Goal: Information Seeking & Learning: Learn about a topic

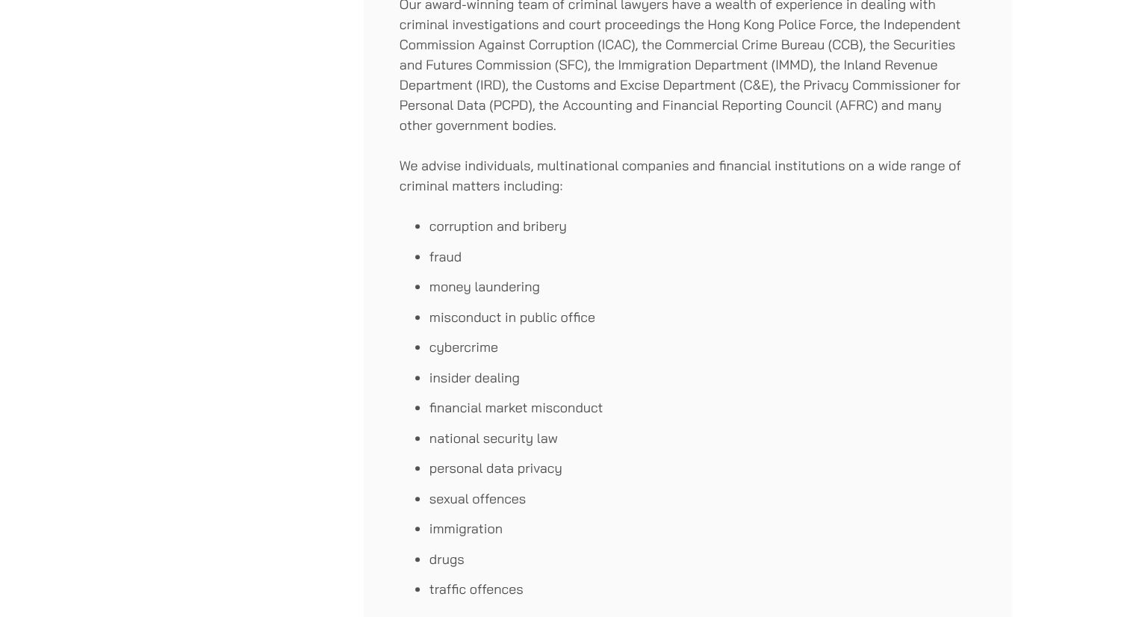
scroll to position [612, 0]
drag, startPoint x: 486, startPoint y: 491, endPoint x: 409, endPoint y: 490, distance: 76.9
click at [409, 490] on ul "corruption and bribery fraud money laundering misconduct in public office cyber…" at bounding box center [687, 407] width 576 height 383
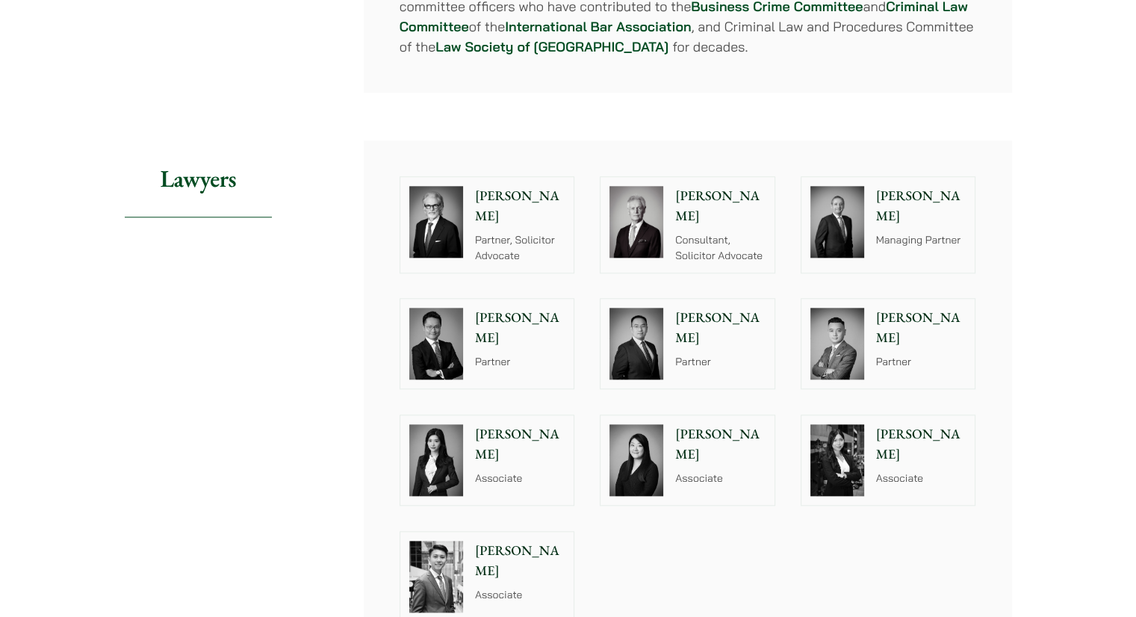
scroll to position [1587, 0]
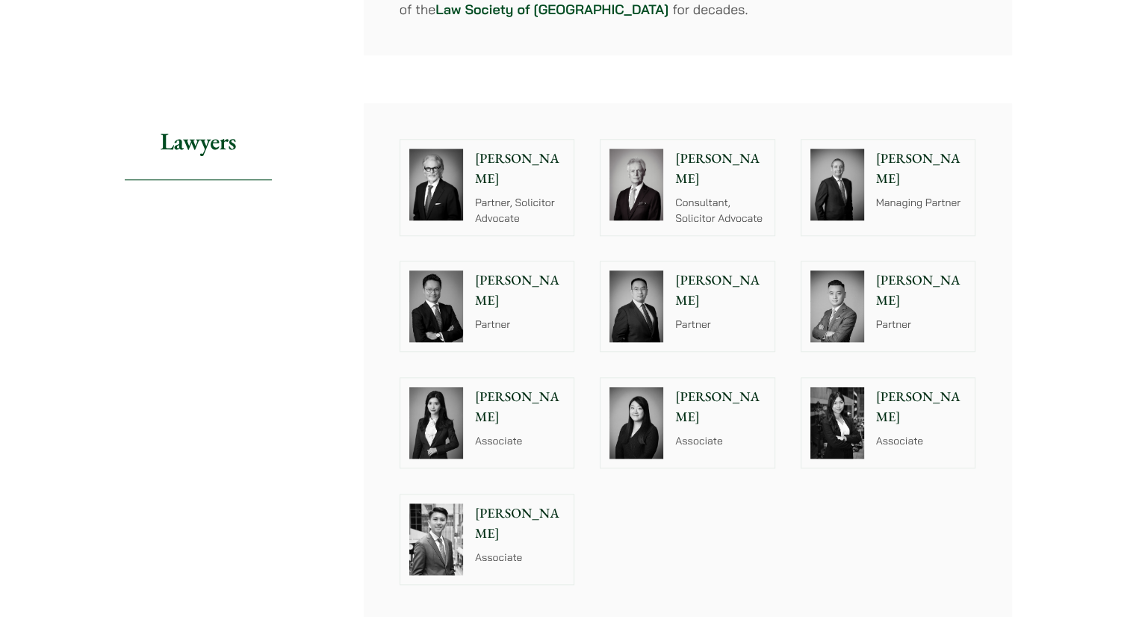
click at [458, 178] on img at bounding box center [436, 185] width 54 height 72
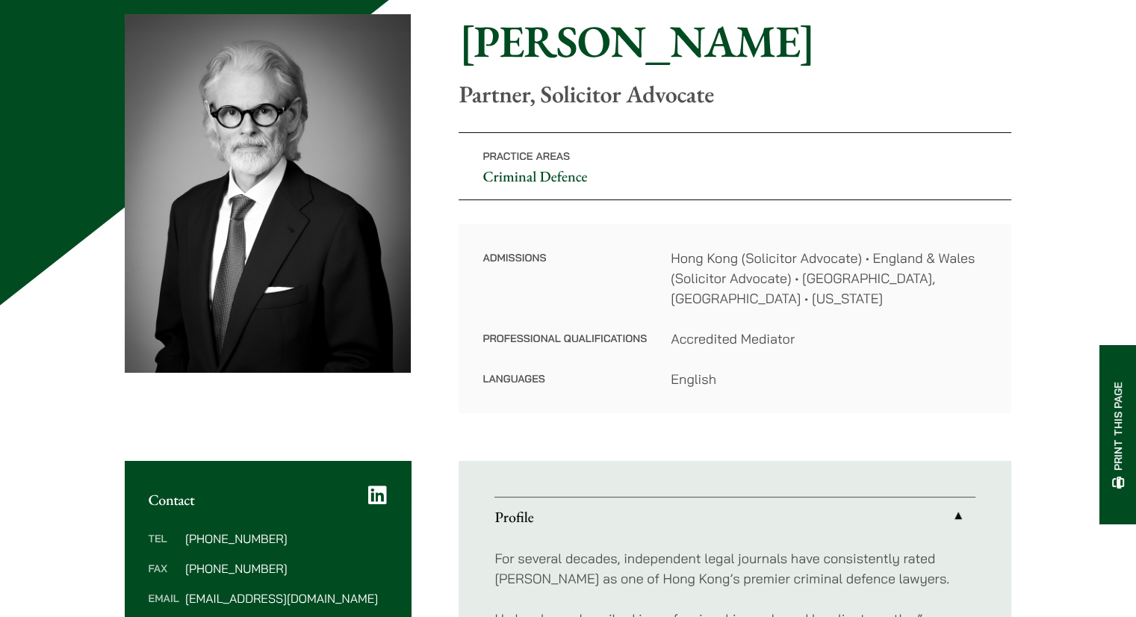
scroll to position [149, 0]
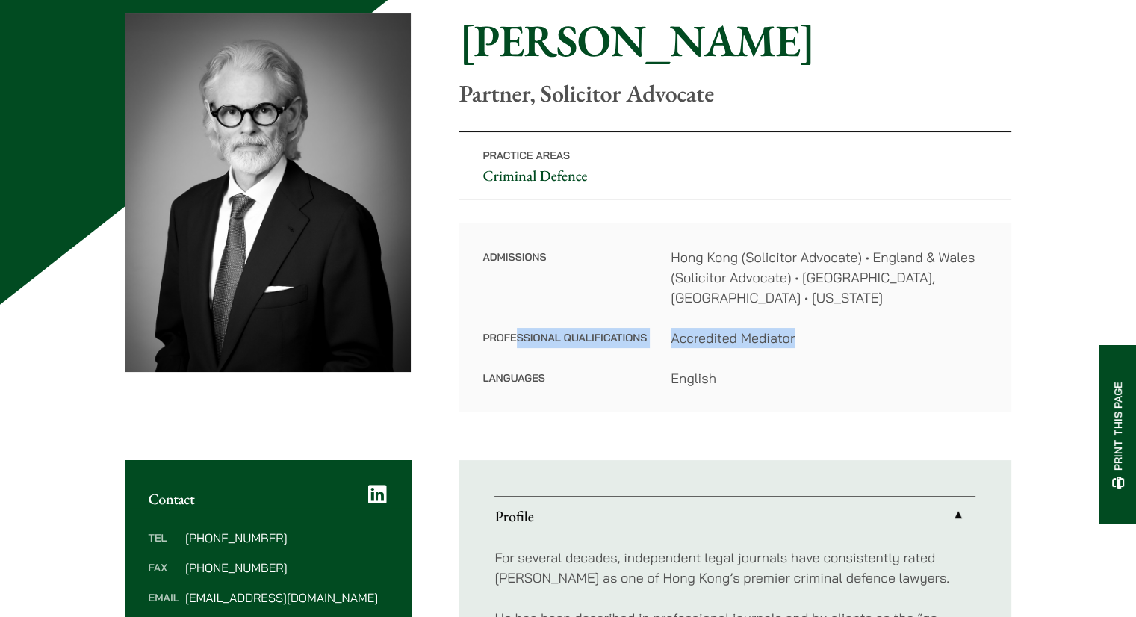
drag, startPoint x: 515, startPoint y: 312, endPoint x: 894, endPoint y: 315, distance: 378.5
click at [894, 315] on dl "Admissions Hong Kong (Solicitor Advocate) • England & Wales (Solicitor Advocate…" at bounding box center [734, 317] width 505 height 141
click at [894, 328] on dd "Accredited Mediator" at bounding box center [828, 338] width 317 height 20
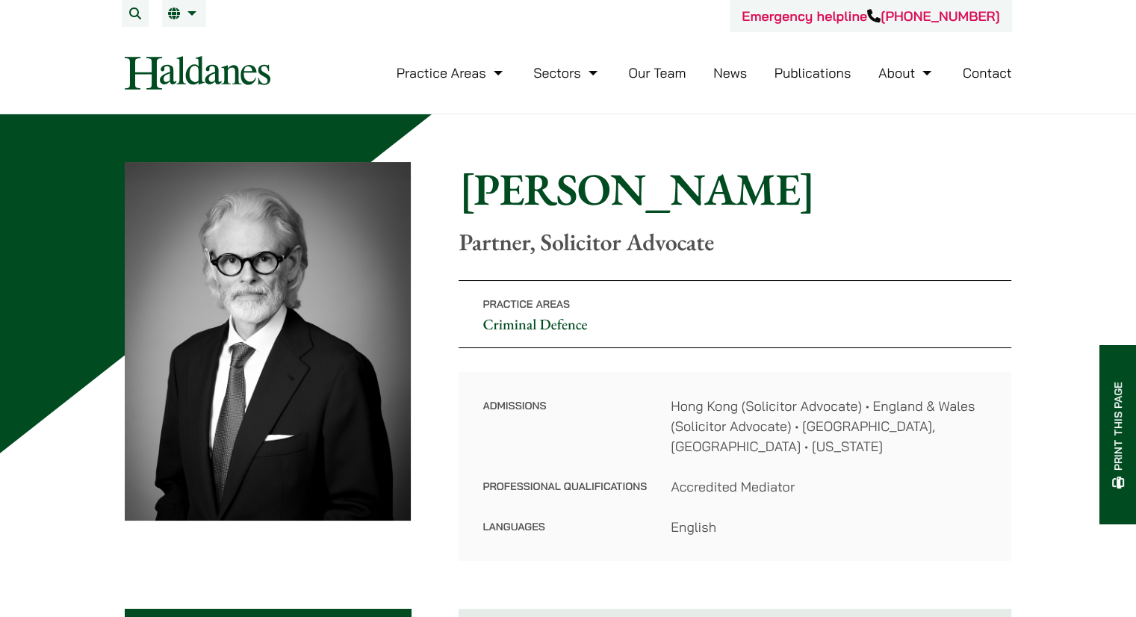
scroll to position [0, 0]
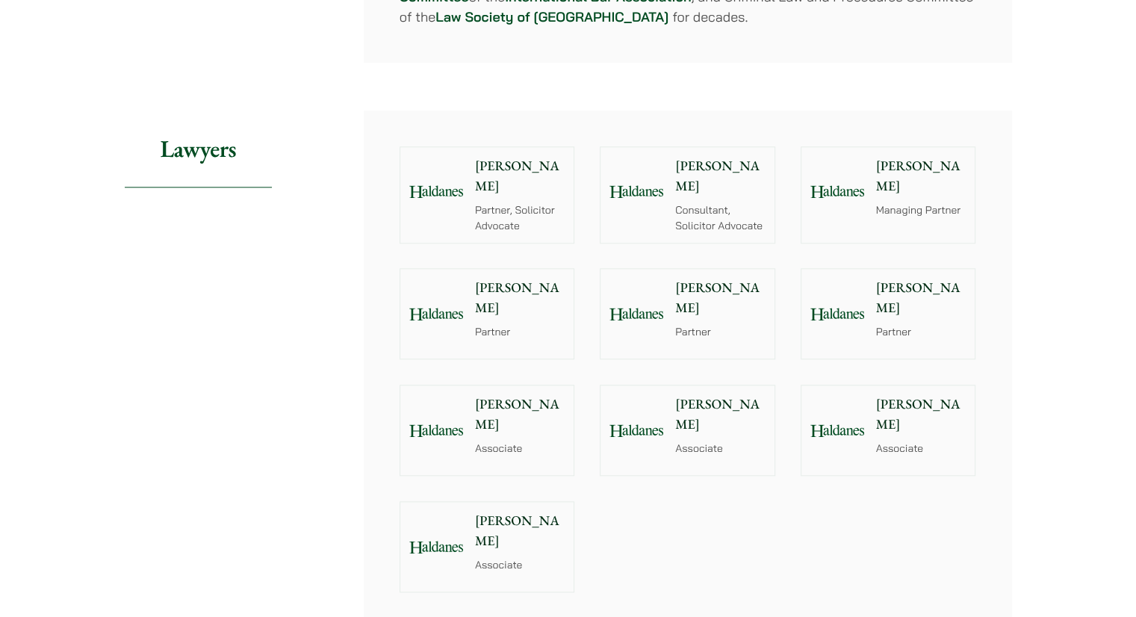
scroll to position [1587, 0]
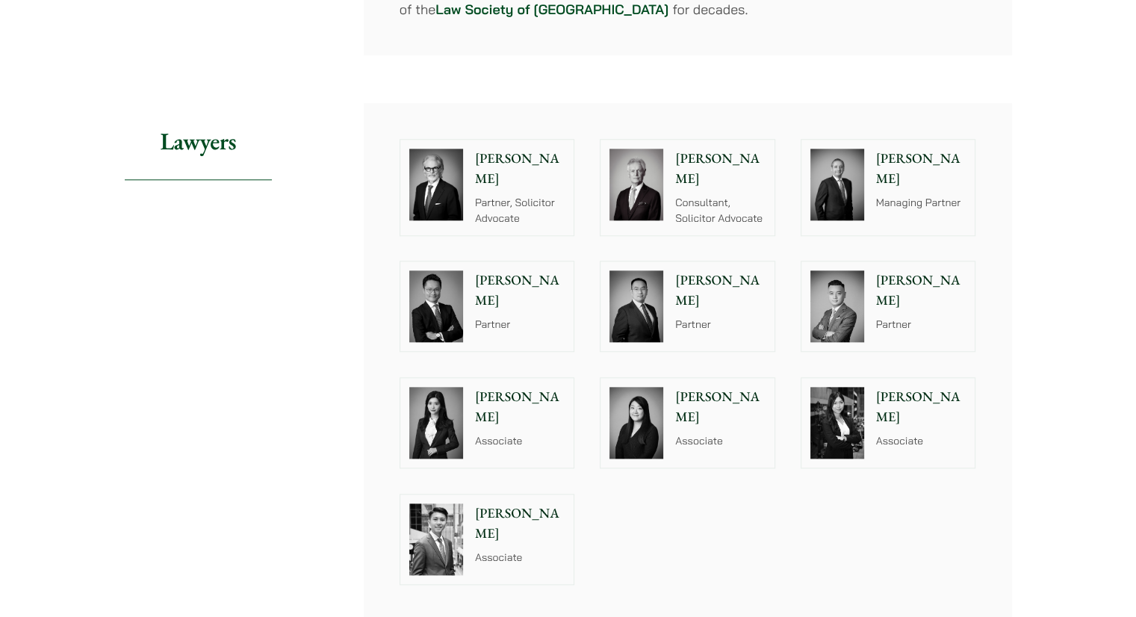
click at [891, 173] on div "Andrew Powner Managing Partner" at bounding box center [924, 188] width 102 height 96
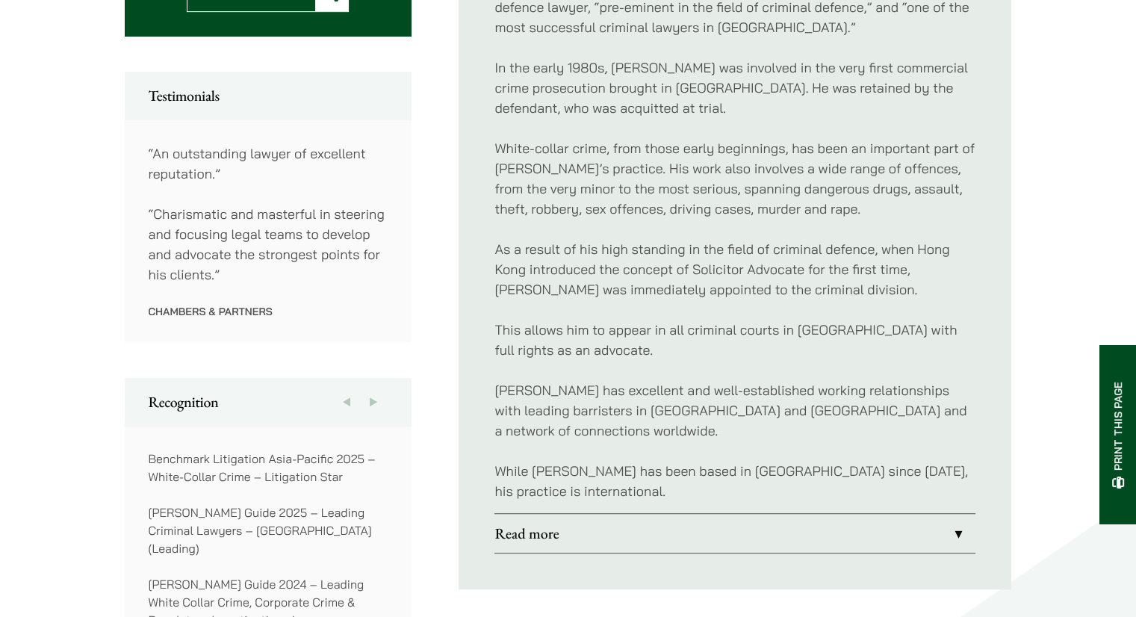
scroll to position [794, 0]
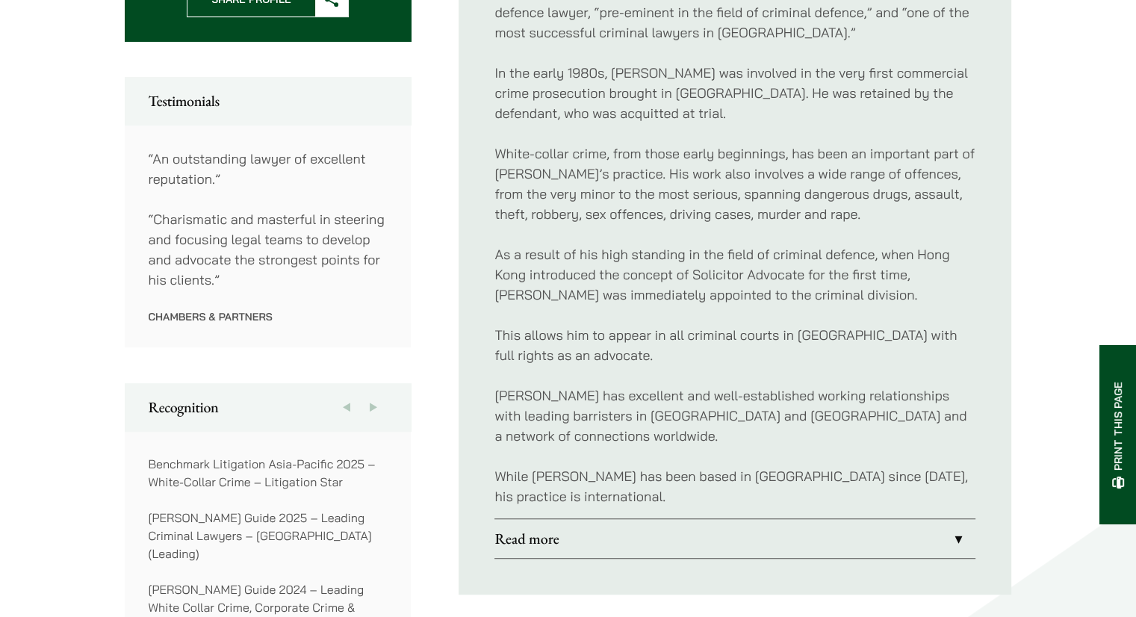
click at [687, 347] on div "For several decades, independent legal journals have consistently rated Jonatha…" at bounding box center [734, 204] width 481 height 629
click at [626, 385] on p "Jonathan has excellent and well-established working relationships with leading …" at bounding box center [734, 415] width 481 height 60
click at [603, 466] on p "While Jonathan has been based in Hong Kong since 1978, his practice is internat…" at bounding box center [734, 486] width 481 height 40
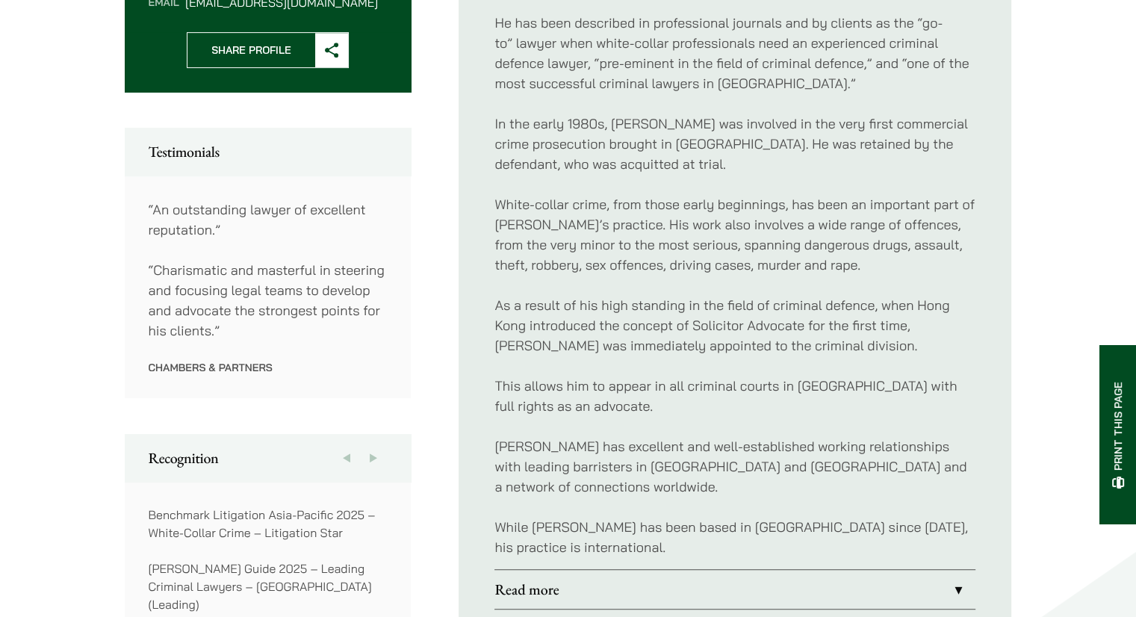
click at [717, 305] on p "As a result of his high standing in the field of criminal defence, when Hong Ko…" at bounding box center [734, 325] width 481 height 60
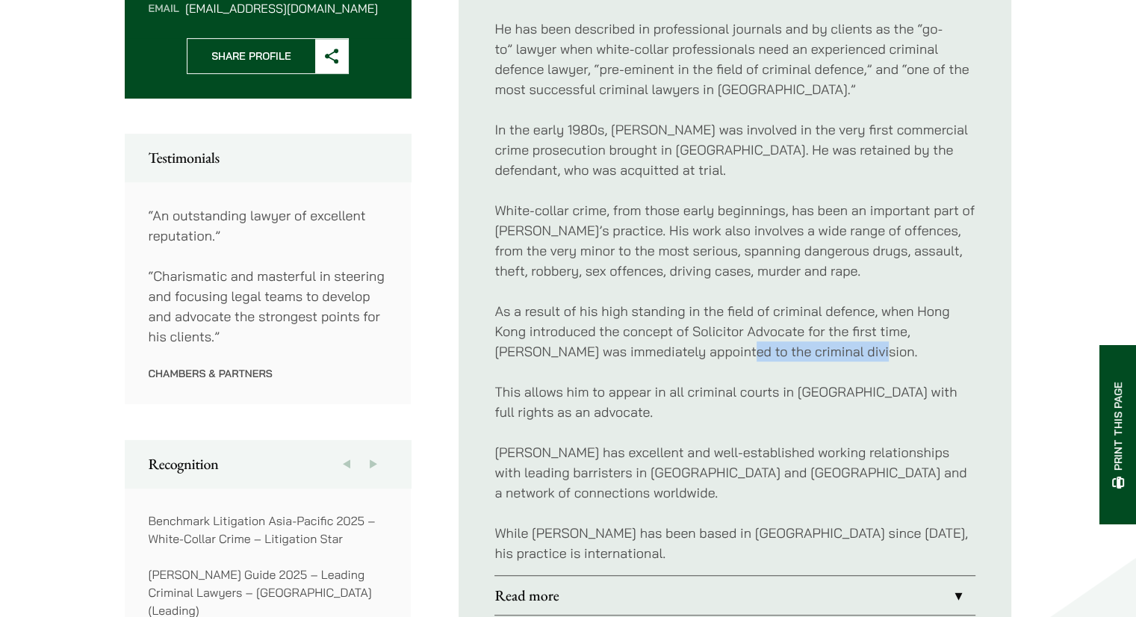
drag, startPoint x: 809, startPoint y: 329, endPoint x: 680, endPoint y: 329, distance: 129.2
click at [680, 329] on p "As a result of his high standing in the field of criminal defence, when Hong Ko…" at bounding box center [734, 331] width 481 height 60
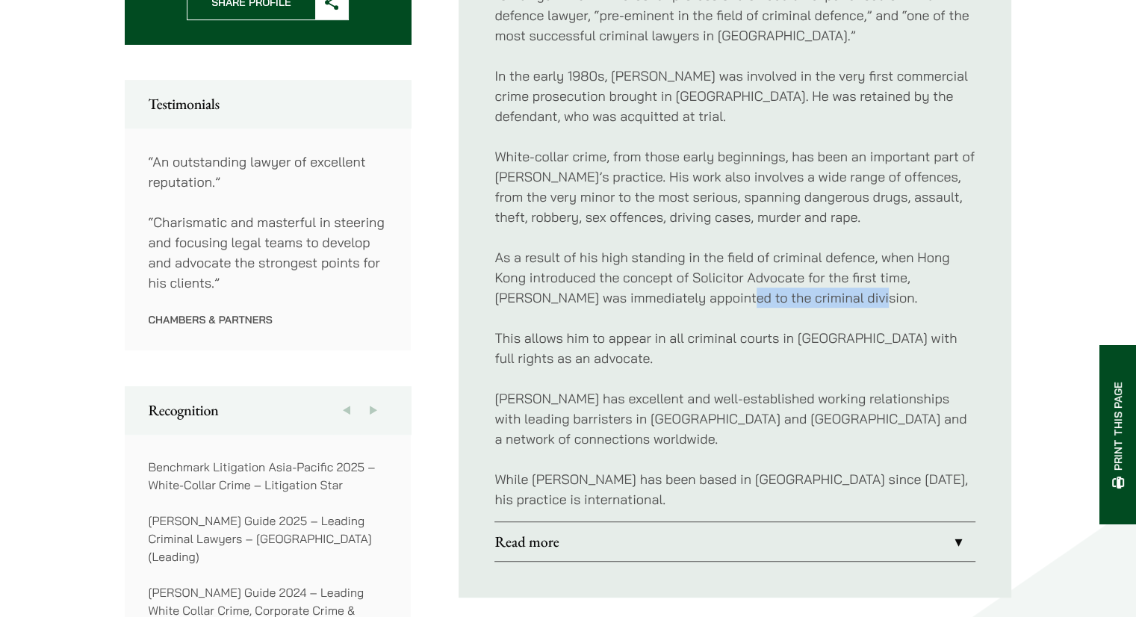
scroll to position [791, 0]
click at [604, 529] on link "Read more" at bounding box center [734, 542] width 481 height 39
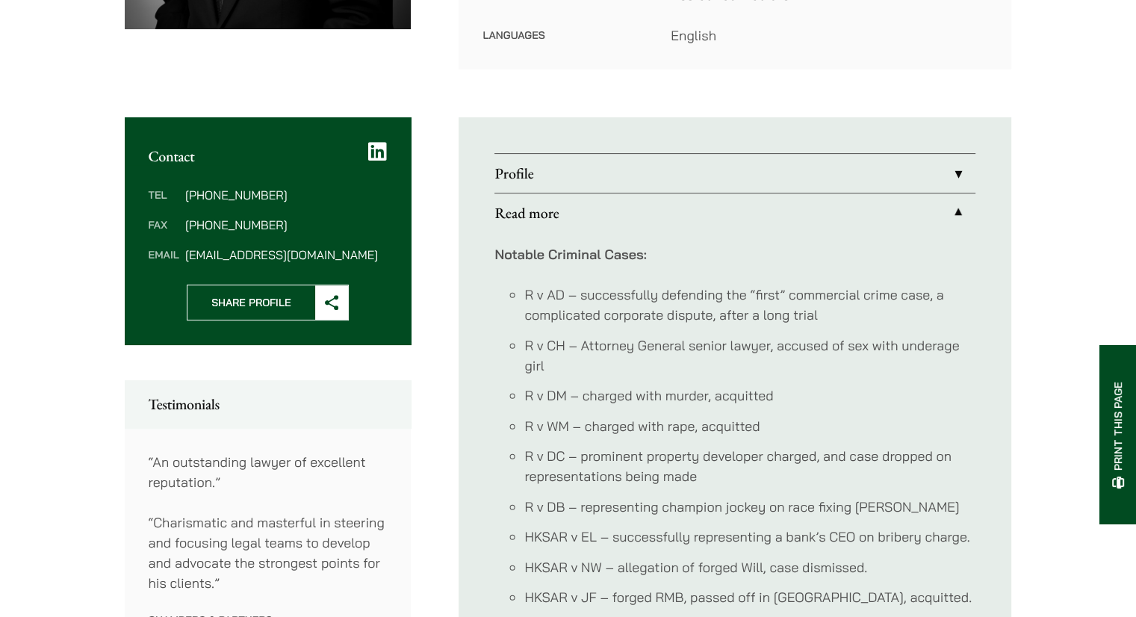
scroll to position [493, 0]
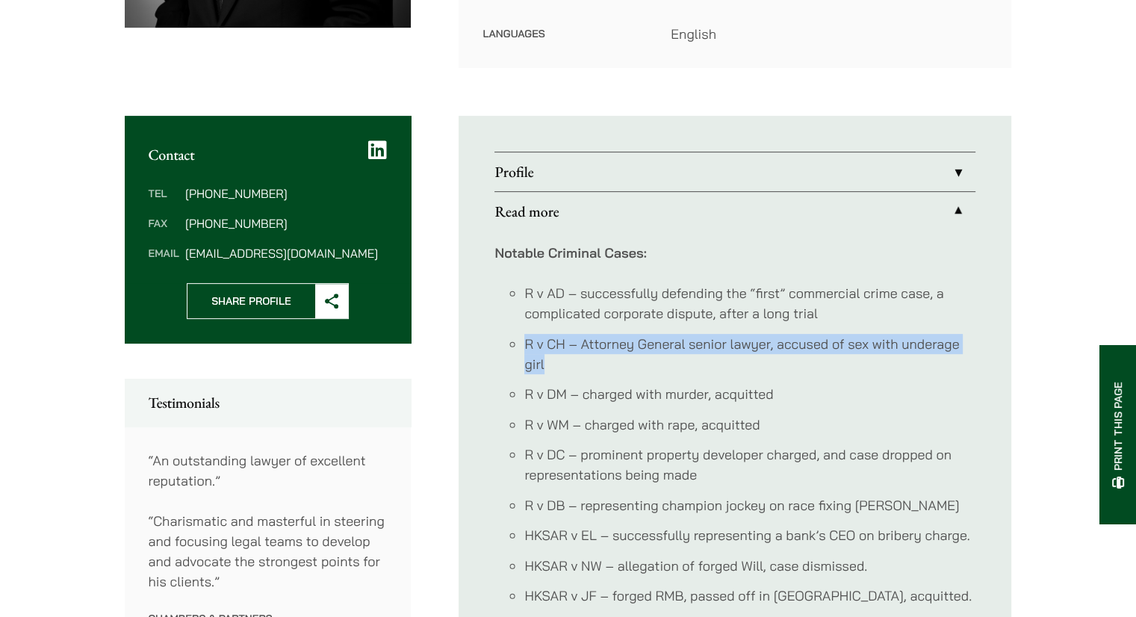
drag, startPoint x: 563, startPoint y: 344, endPoint x: 522, endPoint y: 327, distance: 44.5
click at [522, 327] on ul "R v AD – successfully defending the “first” commercial crime case, a complicate…" at bounding box center [734, 459] width 481 height 353
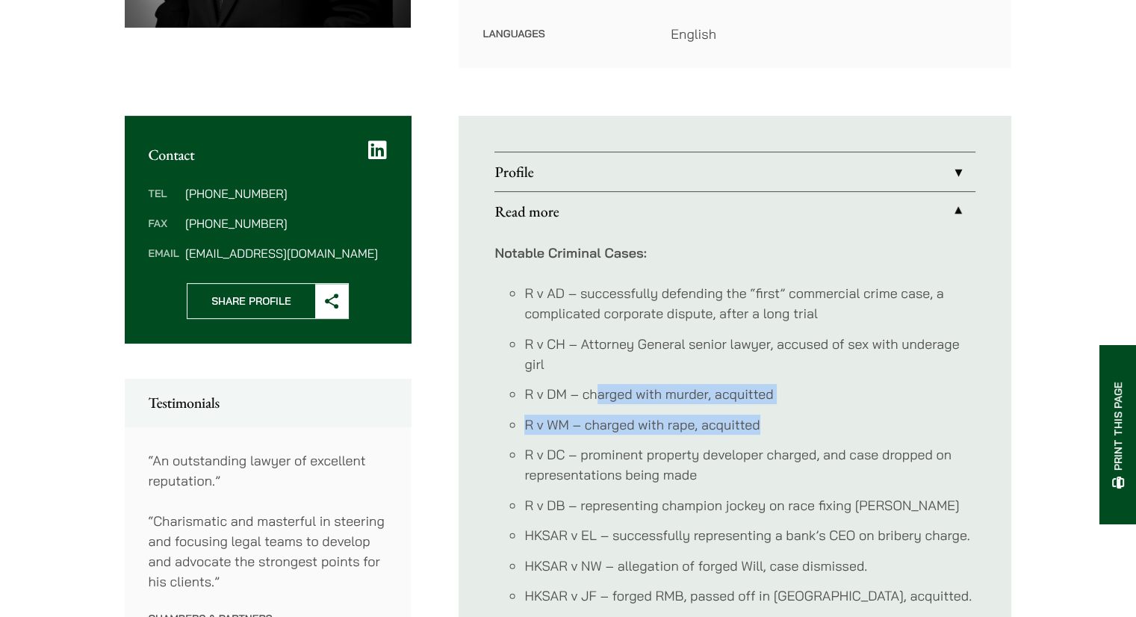
drag, startPoint x: 598, startPoint y: 366, endPoint x: 830, endPoint y: 399, distance: 234.5
click at [830, 399] on ul "R v AD – successfully defending the “first” commercial crime case, a complicate…" at bounding box center [734, 459] width 481 height 353
click at [830, 414] on li "R v WM – charged with rape, acquitted" at bounding box center [749, 424] width 451 height 20
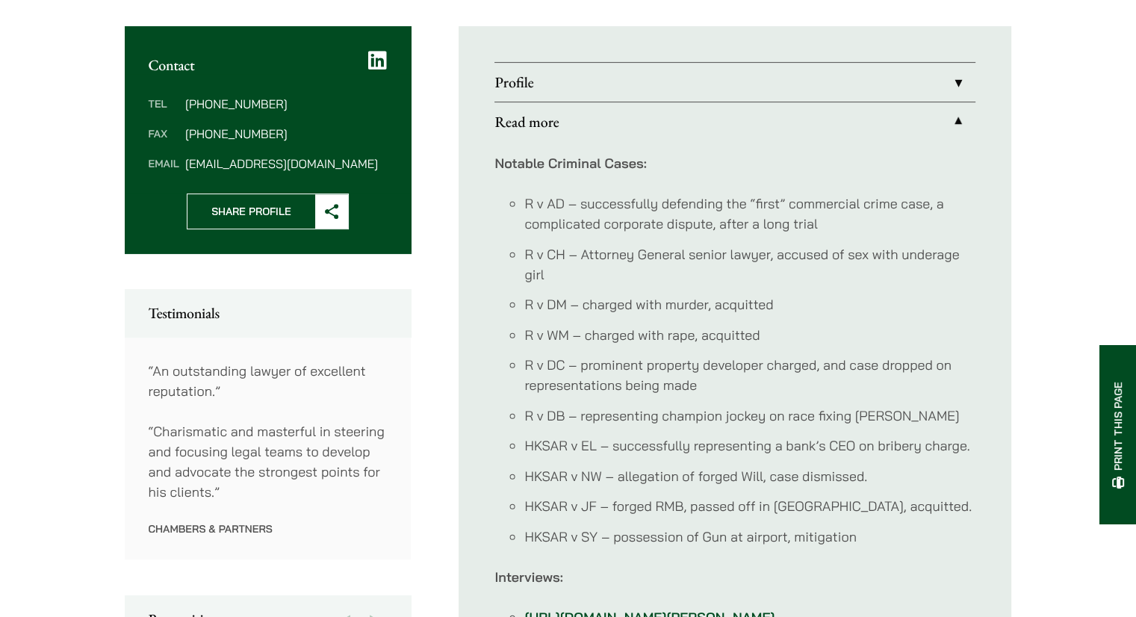
scroll to position [584, 0]
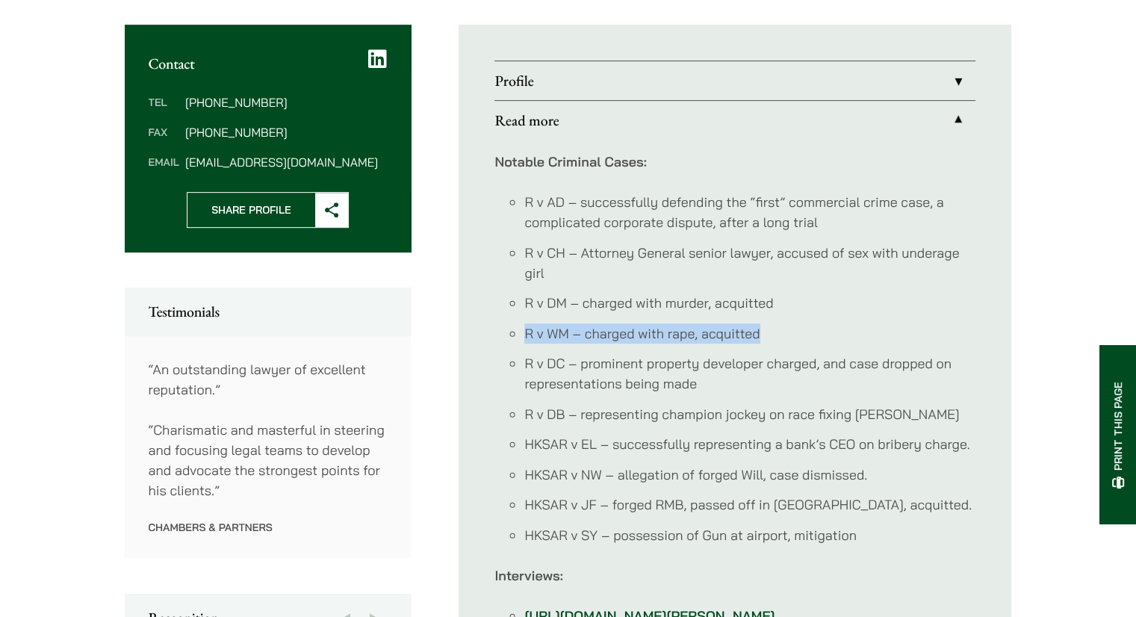
drag, startPoint x: 522, startPoint y: 311, endPoint x: 777, endPoint y: 301, distance: 255.6
click at [777, 301] on ul "R v AD – successfully defending the “first” commercial crime case, a complicate…" at bounding box center [734, 368] width 481 height 353
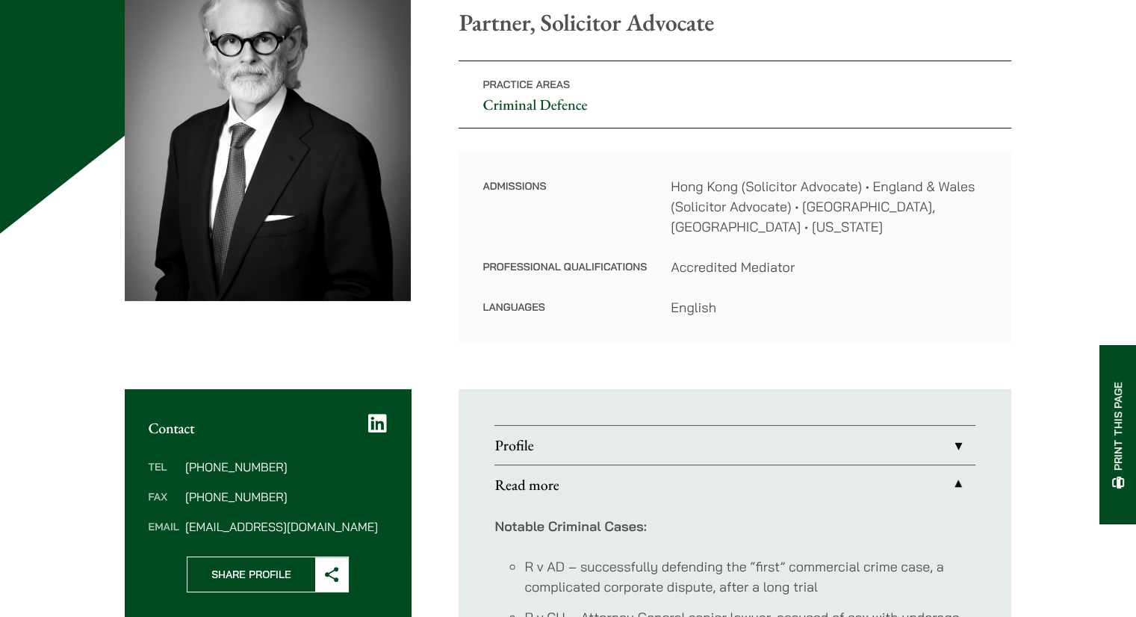
scroll to position [0, 0]
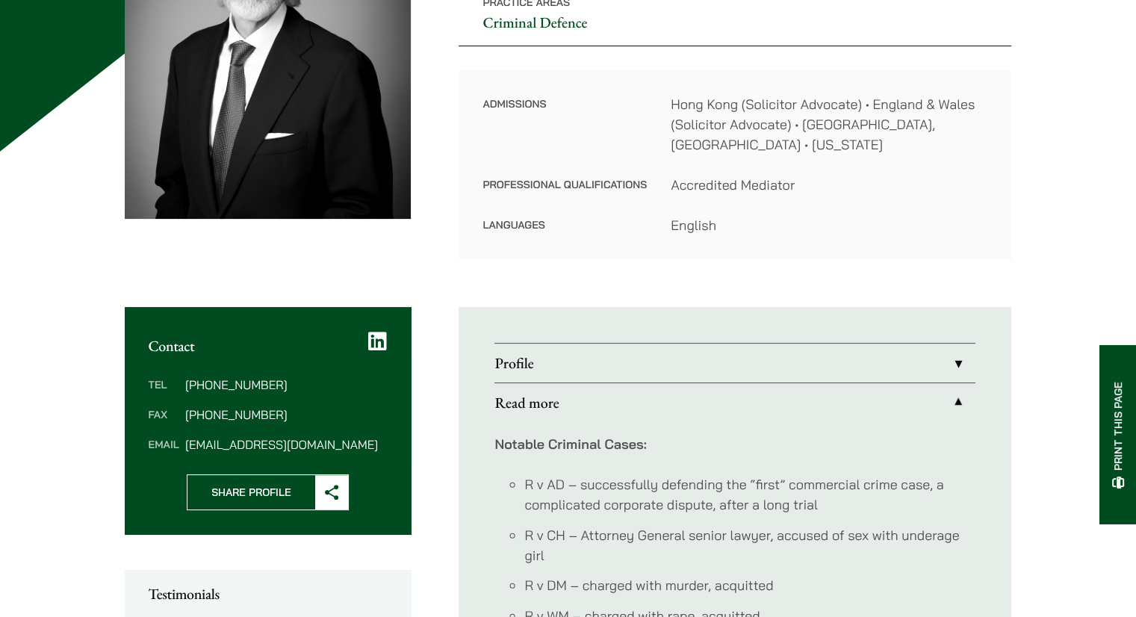
click at [544, 356] on link "Profile" at bounding box center [734, 362] width 481 height 39
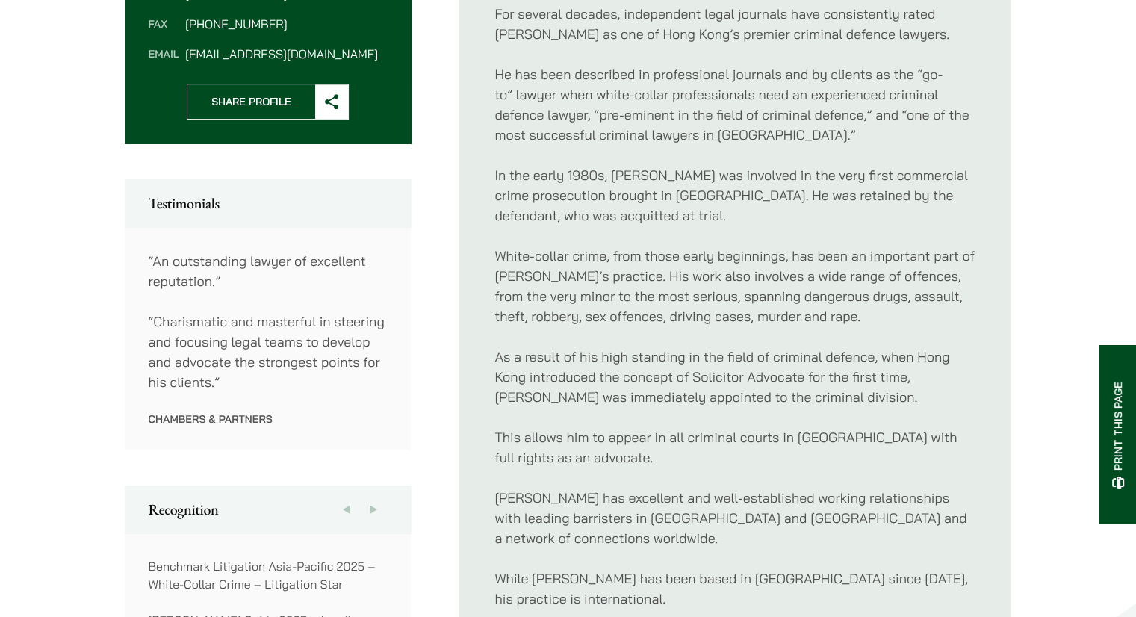
scroll to position [884, 0]
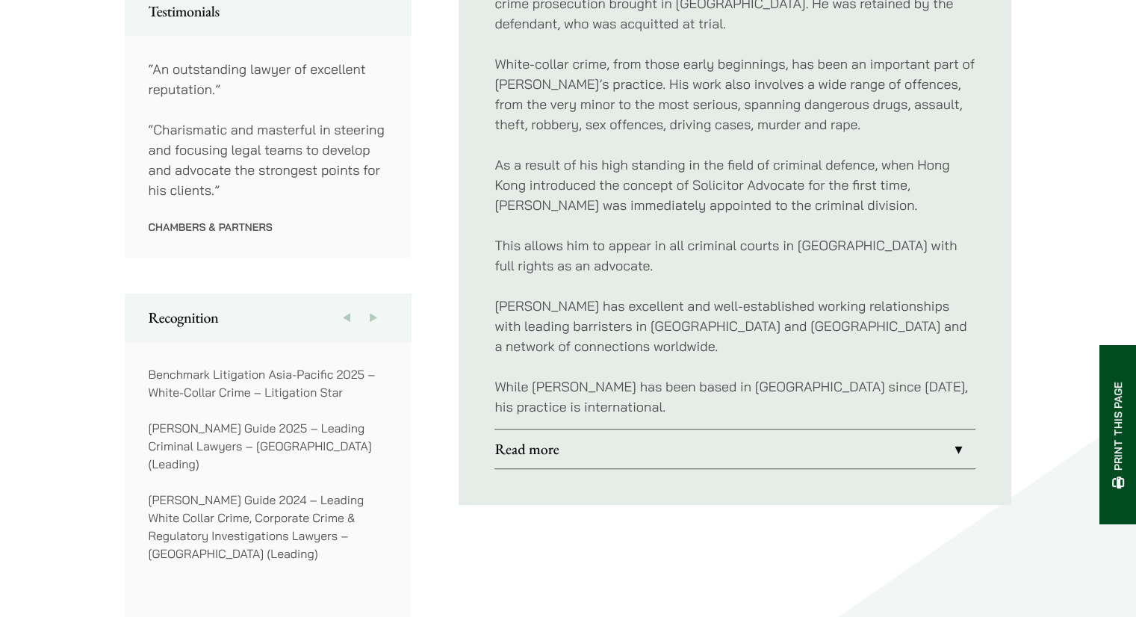
click at [547, 434] on link "Read more" at bounding box center [734, 448] width 481 height 39
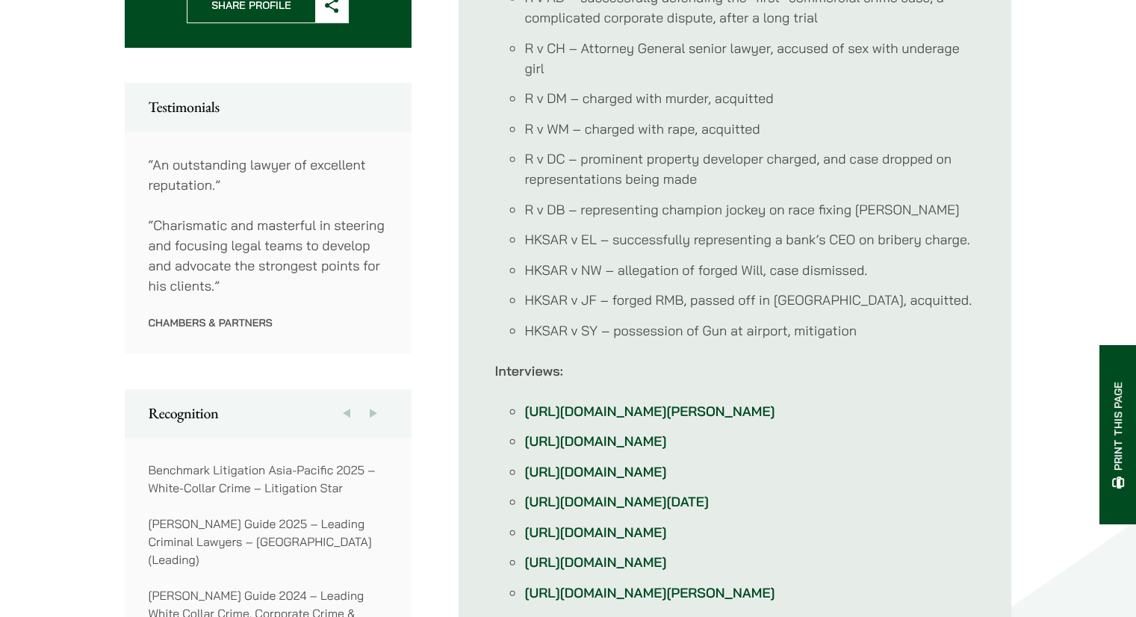
click at [570, 260] on li "HKSAR v NW – allegation of forged Will, case dismissed." at bounding box center [749, 270] width 451 height 20
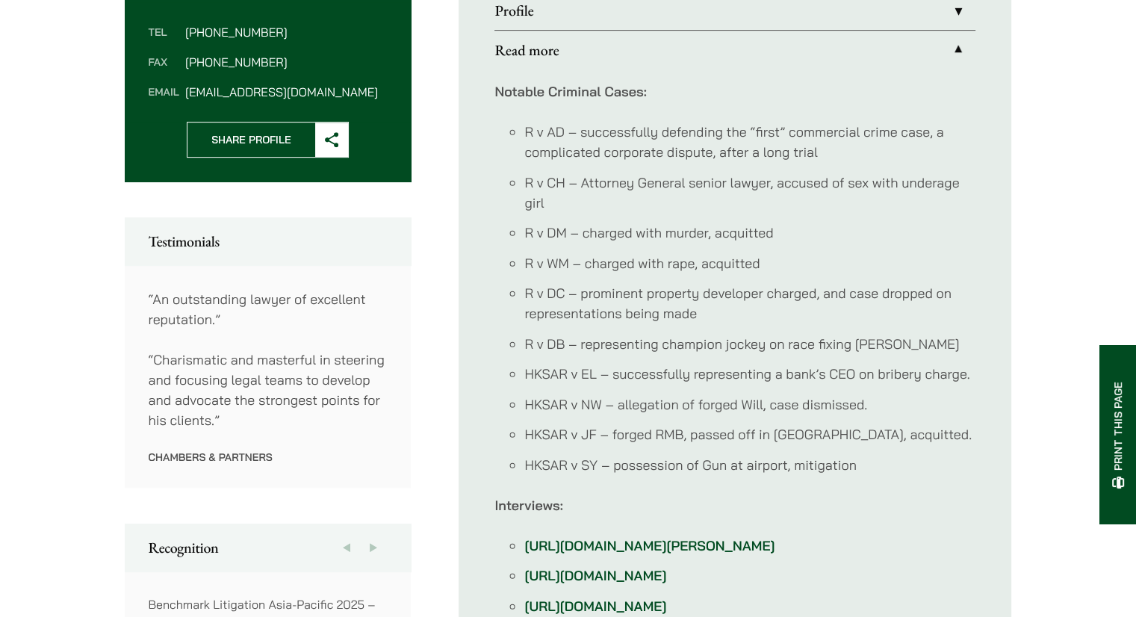
click at [558, 311] on ul "R v AD – successfully defending the “first” commercial crime case, a complicate…" at bounding box center [734, 298] width 481 height 353
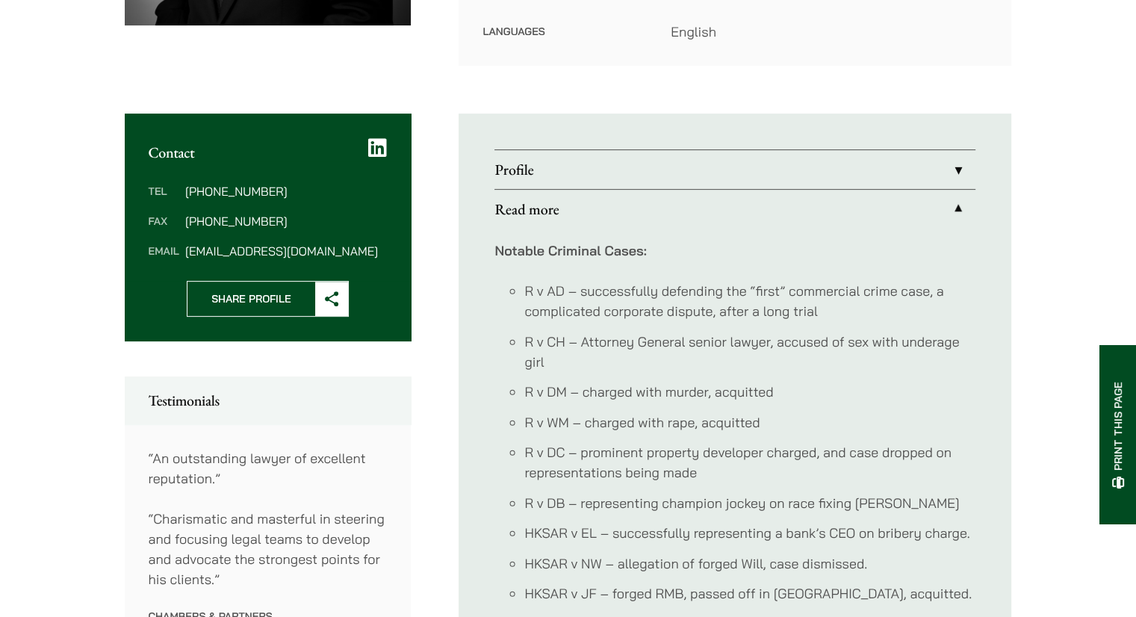
scroll to position [490, 0]
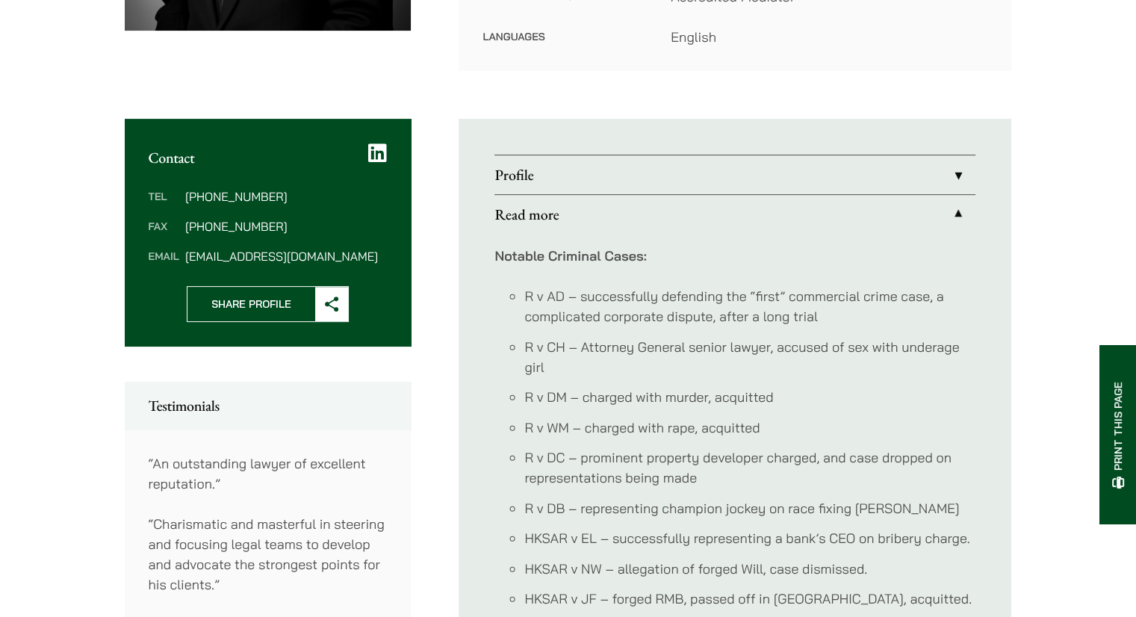
click at [539, 195] on link "Read more" at bounding box center [734, 214] width 481 height 39
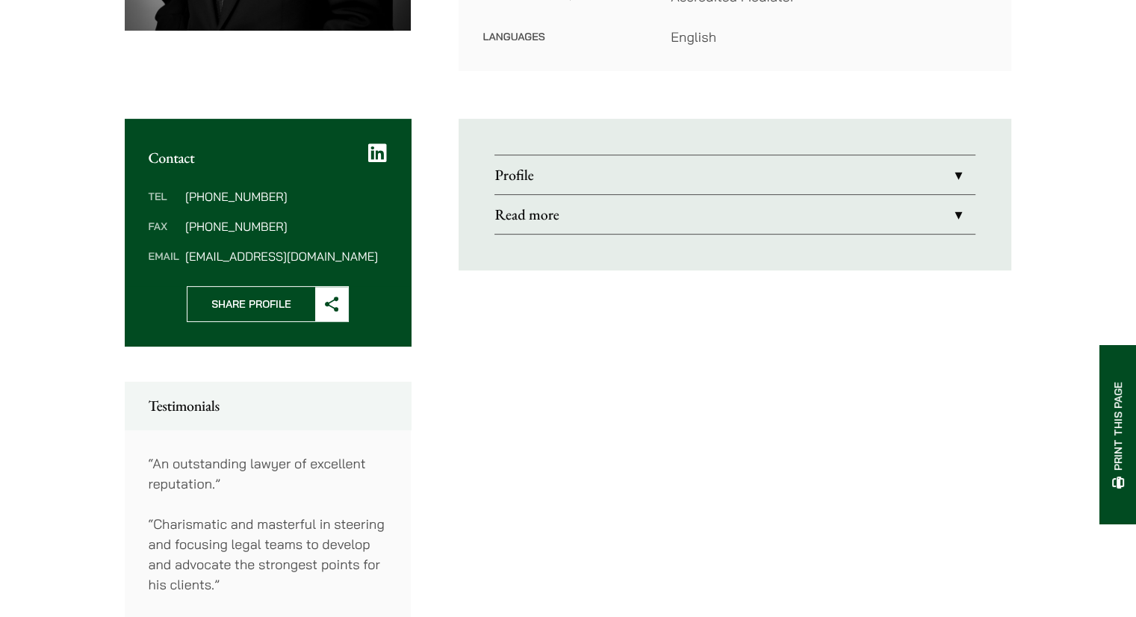
click at [535, 157] on link "Profile" at bounding box center [734, 174] width 481 height 39
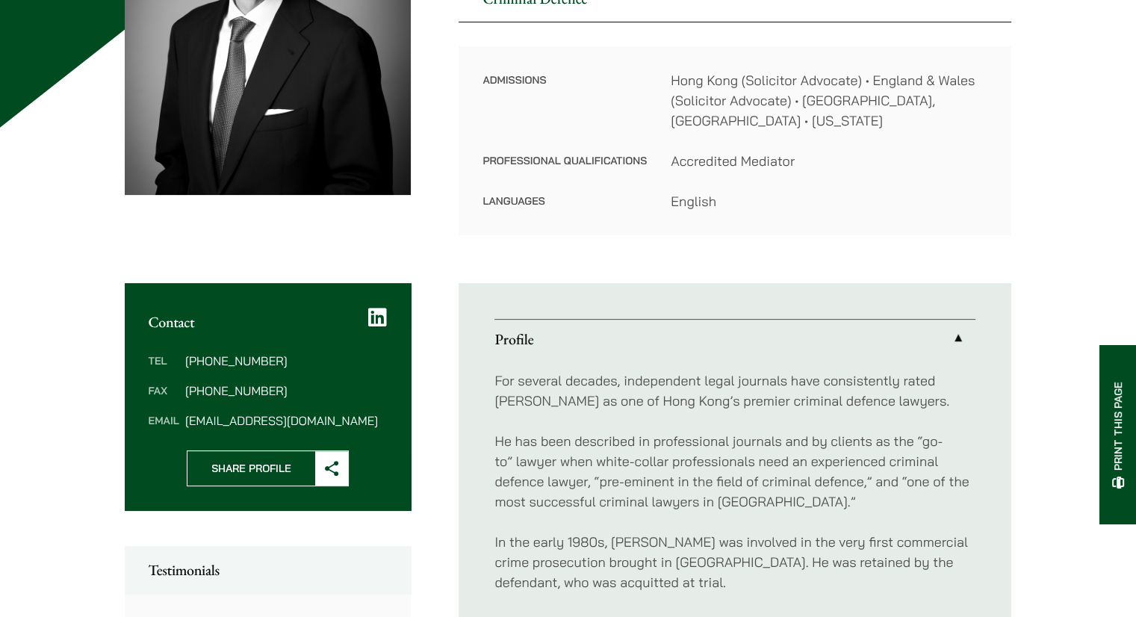
scroll to position [411, 0]
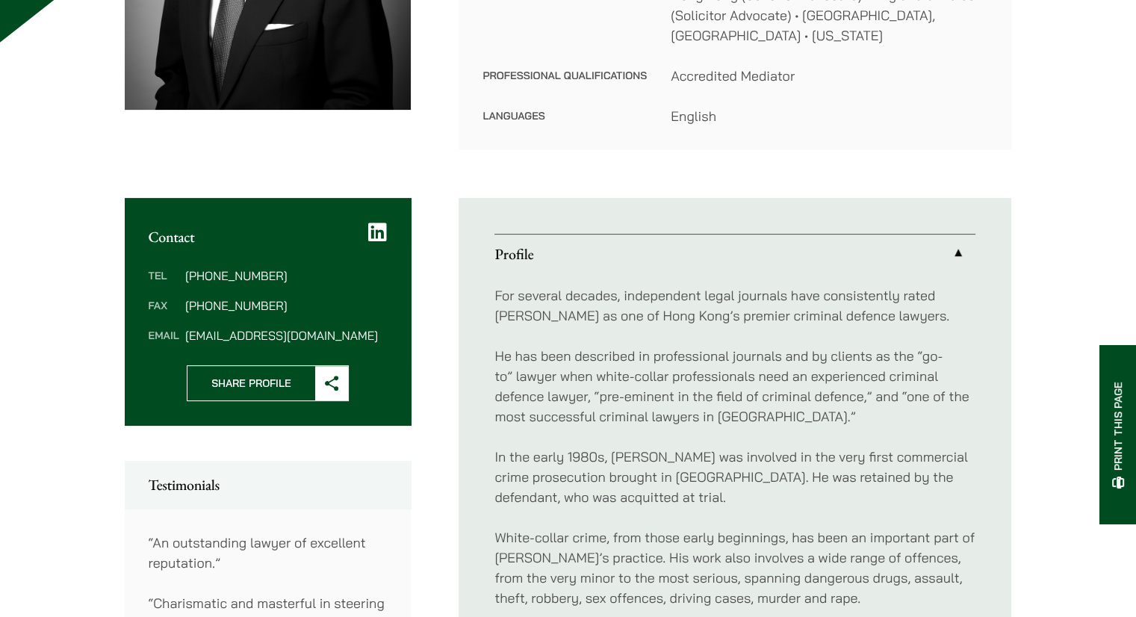
drag, startPoint x: 270, startPoint y: 250, endPoint x: 179, endPoint y: 251, distance: 91.1
click at [179, 270] on dl "Tel (852) 2391 4441 Fax (852) 2845 1637 Email midgley@haldanes.com" at bounding box center [268, 306] width 239 height 72
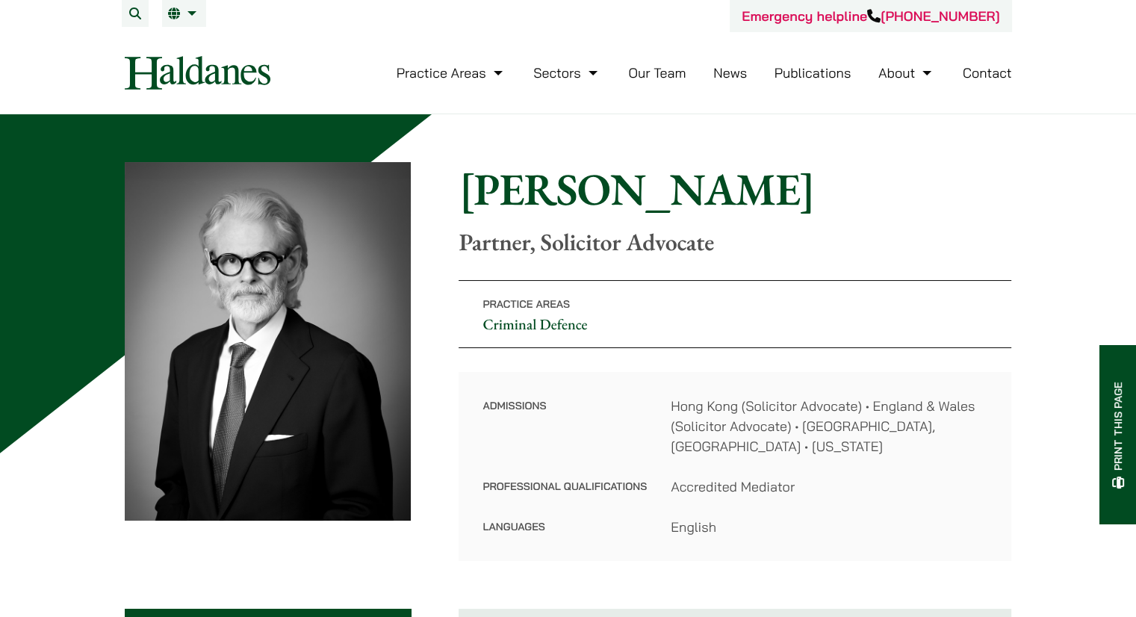
scroll to position [0, 0]
click at [314, 199] on img at bounding box center [268, 341] width 287 height 358
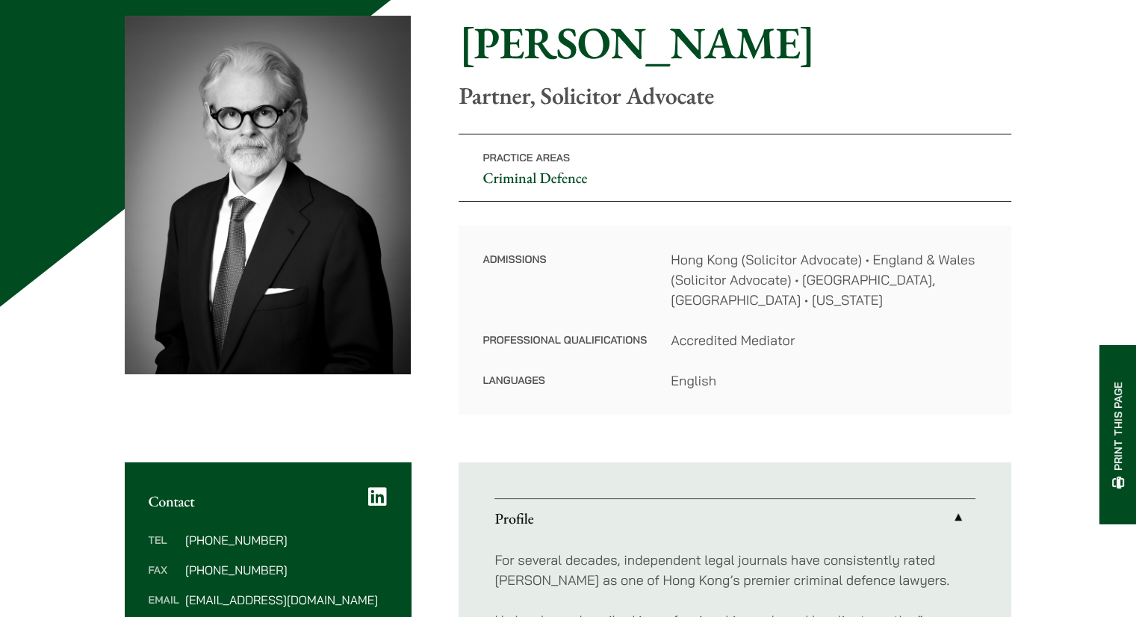
scroll to position [161, 0]
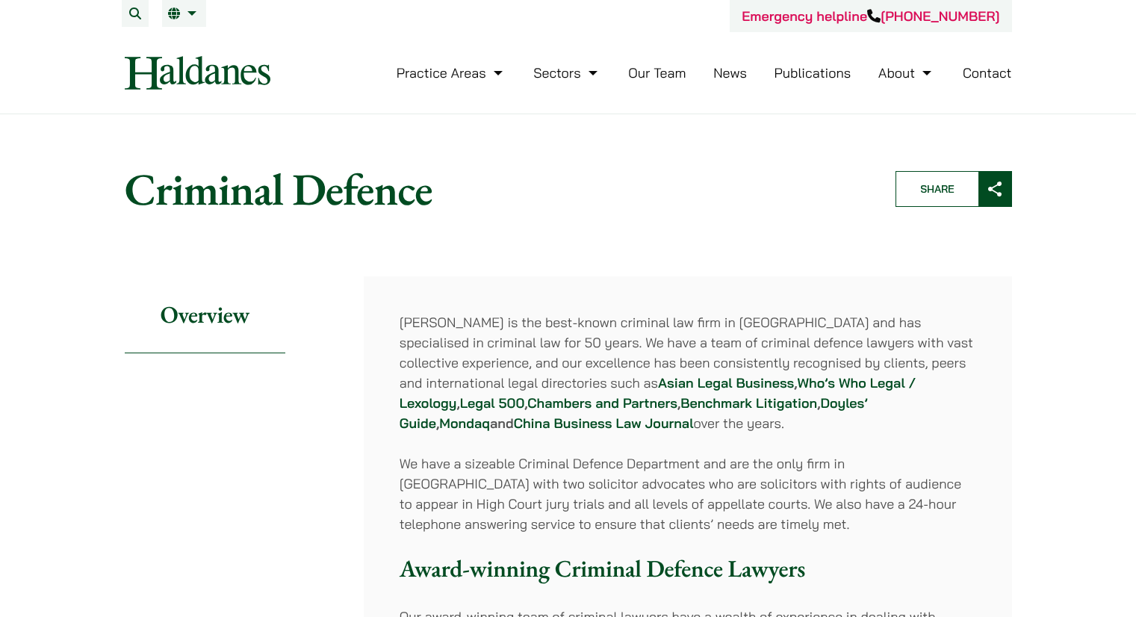
scroll to position [1587, 0]
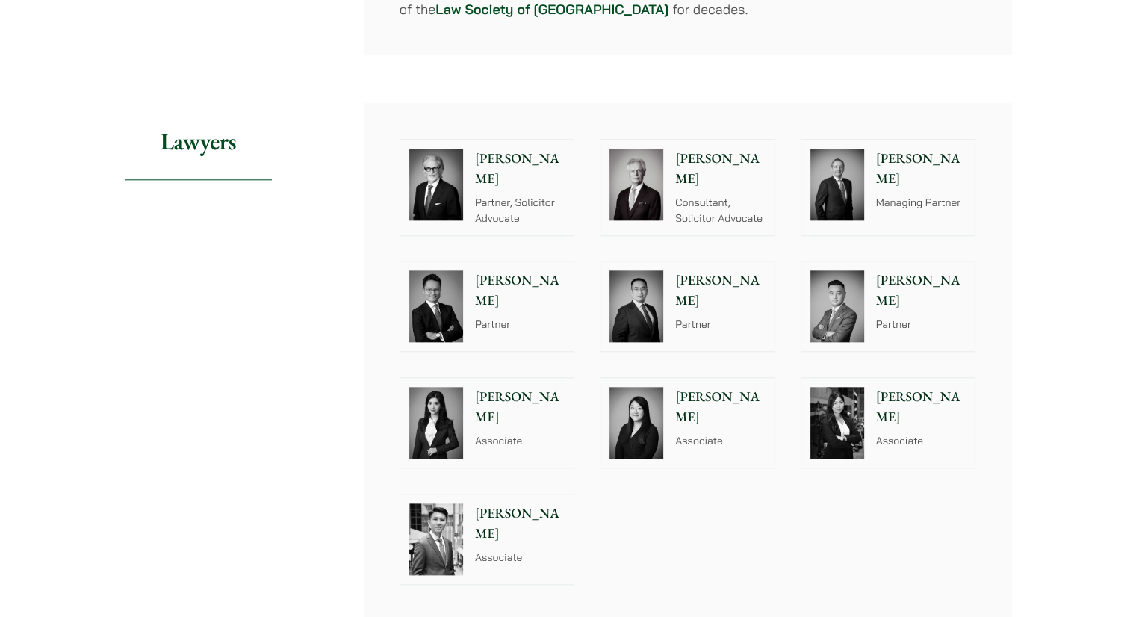
click at [642, 155] on img at bounding box center [636, 185] width 54 height 72
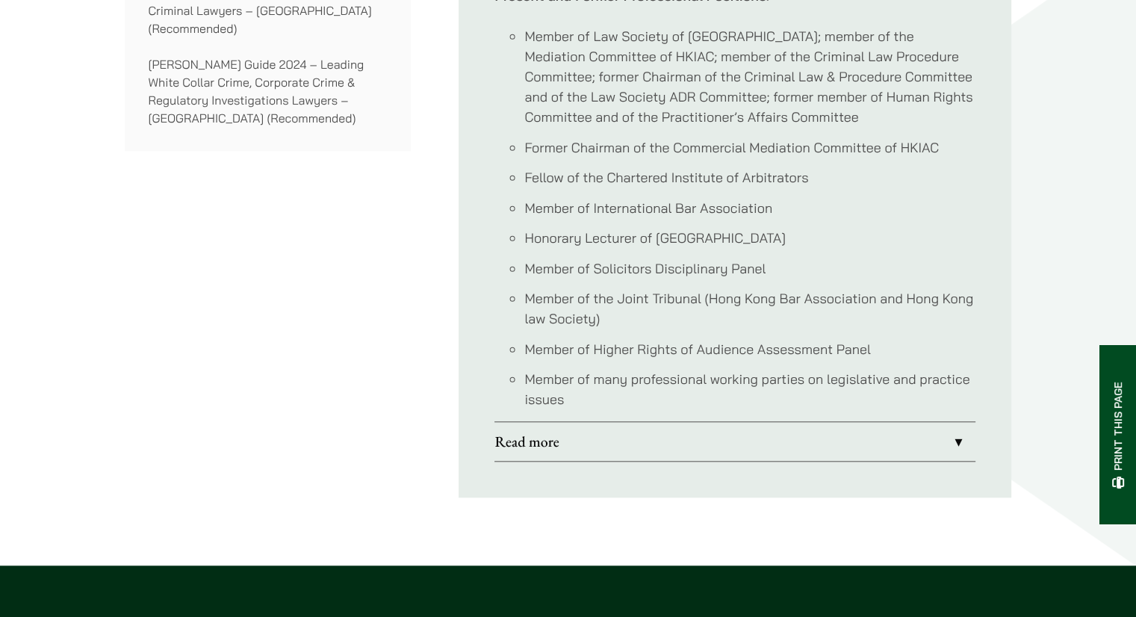
scroll to position [1419, 0]
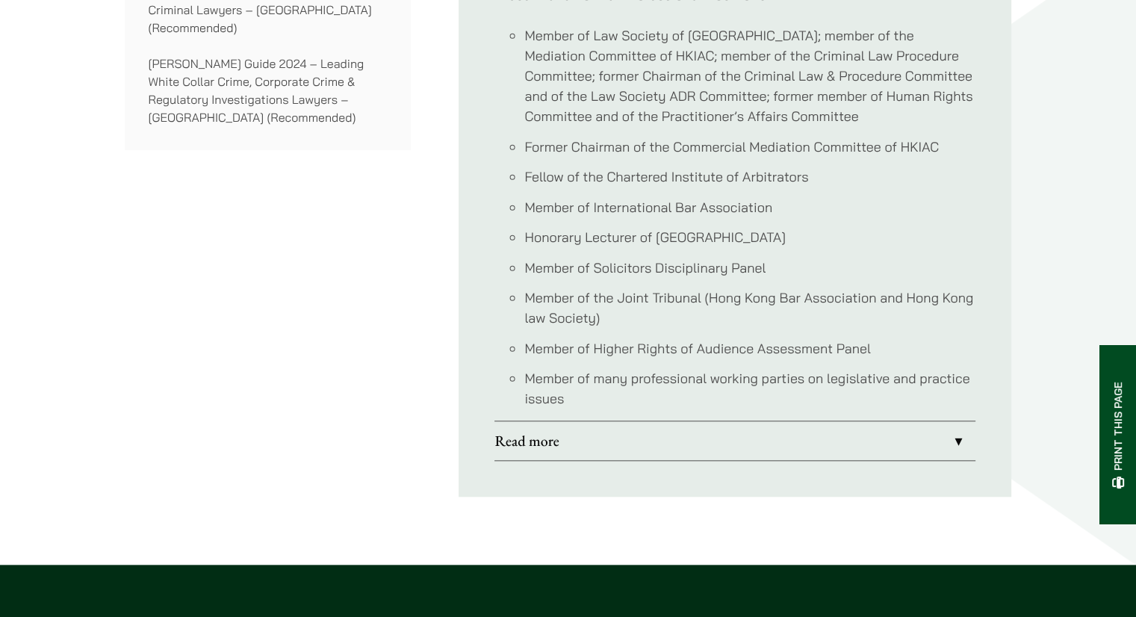
click at [564, 425] on link "Read more" at bounding box center [734, 440] width 481 height 39
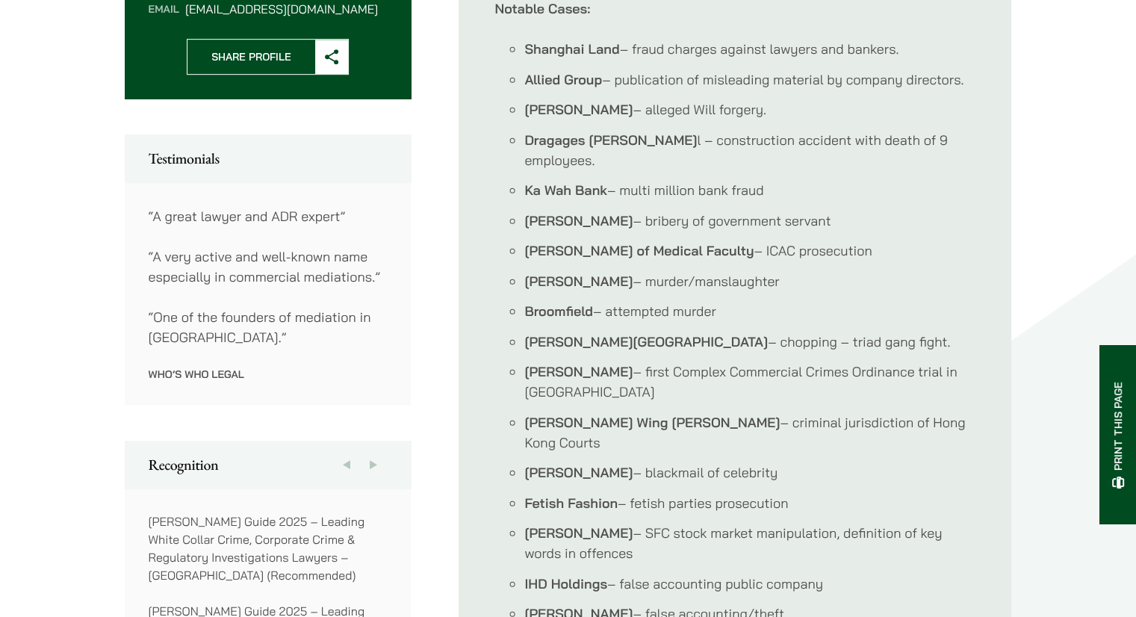
scroll to position [800, 0]
click at [529, 494] on strong "Fetish Fashion" at bounding box center [570, 502] width 93 height 17
drag, startPoint x: 635, startPoint y: 443, endPoint x: 463, endPoint y: 452, distance: 172.7
click at [463, 452] on ul "Profile [PERSON_NAME] has been practising law in [GEOGRAPHIC_DATA] since [DATE]…" at bounding box center [734, 341] width 552 height 941
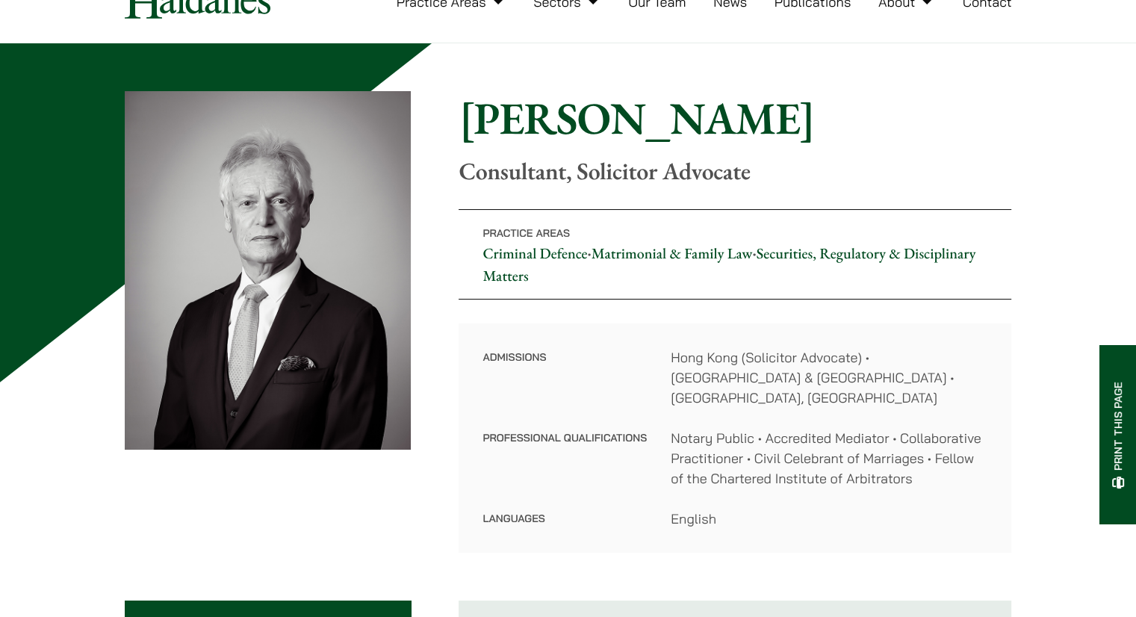
scroll to position [0, 0]
